Goal: Find contact information: Find contact information

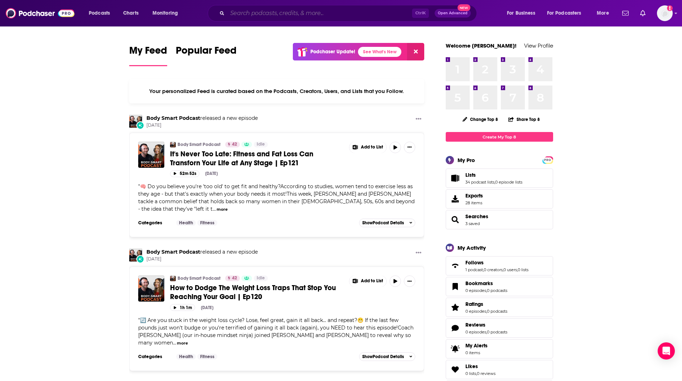
click at [248, 13] on input "Search podcasts, credits, & more..." at bounding box center [319, 13] width 185 height 11
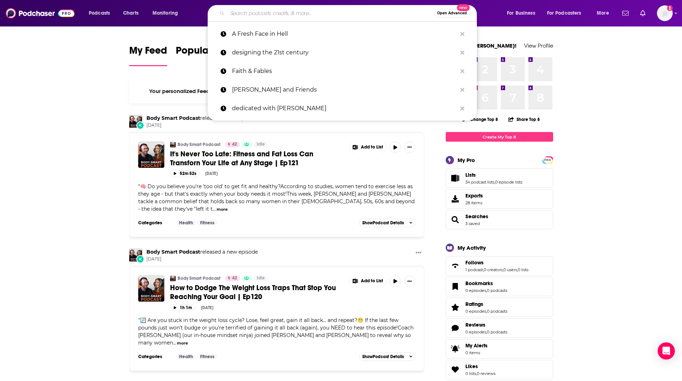
click at [246, 11] on input "Search podcasts, credits, & more..." at bounding box center [330, 13] width 206 height 11
click at [247, 15] on input "Search podcasts, credits, & more..." at bounding box center [330, 13] width 206 height 11
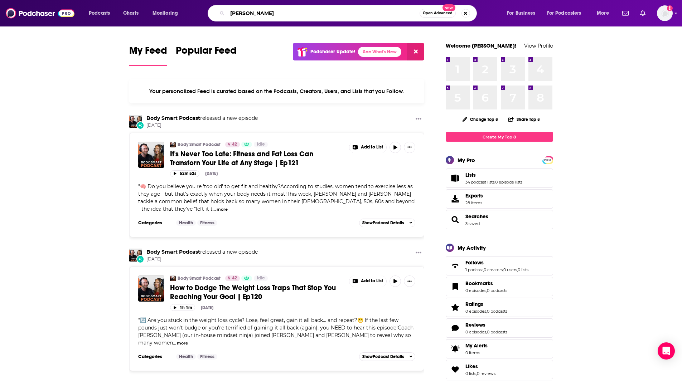
type input "[PERSON_NAME]"
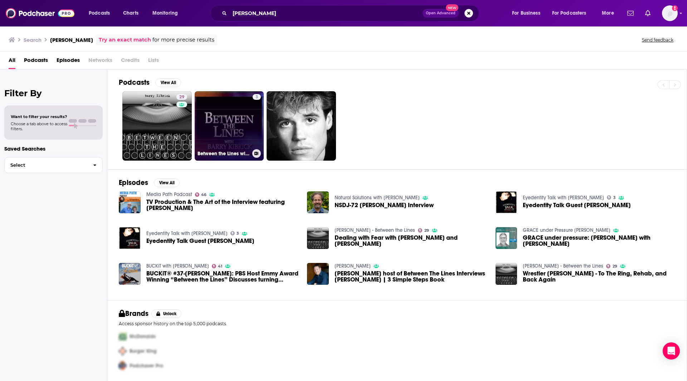
click at [240, 120] on link "3 Between the Lines with [PERSON_NAME]" at bounding box center [229, 125] width 69 height 69
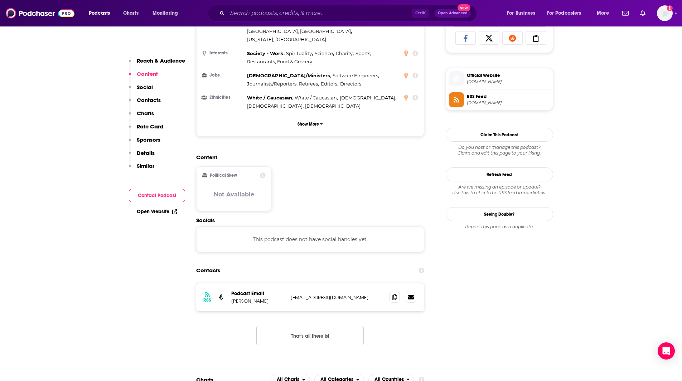
scroll to position [497, 0]
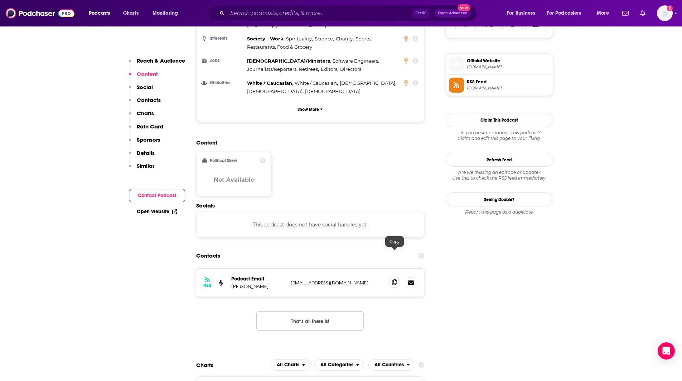
click at [394, 279] on icon at bounding box center [394, 282] width 5 height 6
